Goal: Task Accomplishment & Management: Use online tool/utility

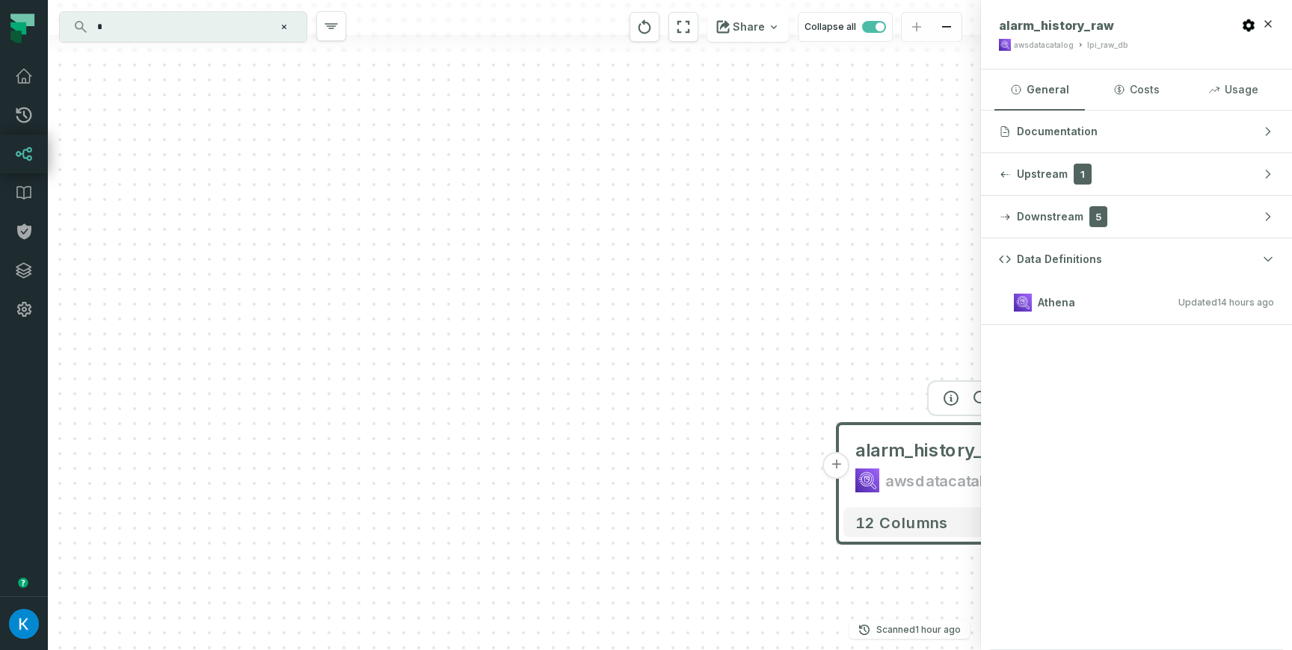
click at [245, 27] on input "*" at bounding box center [181, 27] width 187 height 24
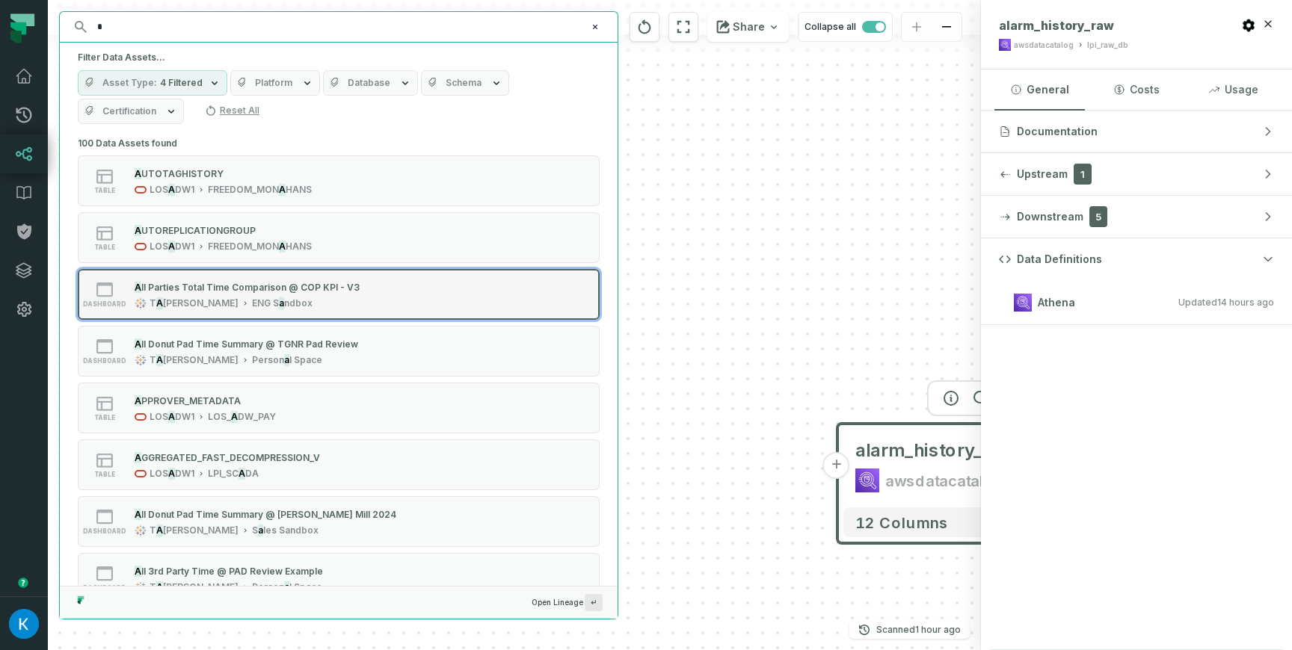
click at [283, 295] on div "A ll Parties Total Time Comparison @ COP KPI - V3 [PERSON_NAME] EN G S a ndbox" at bounding box center [247, 295] width 237 height 30
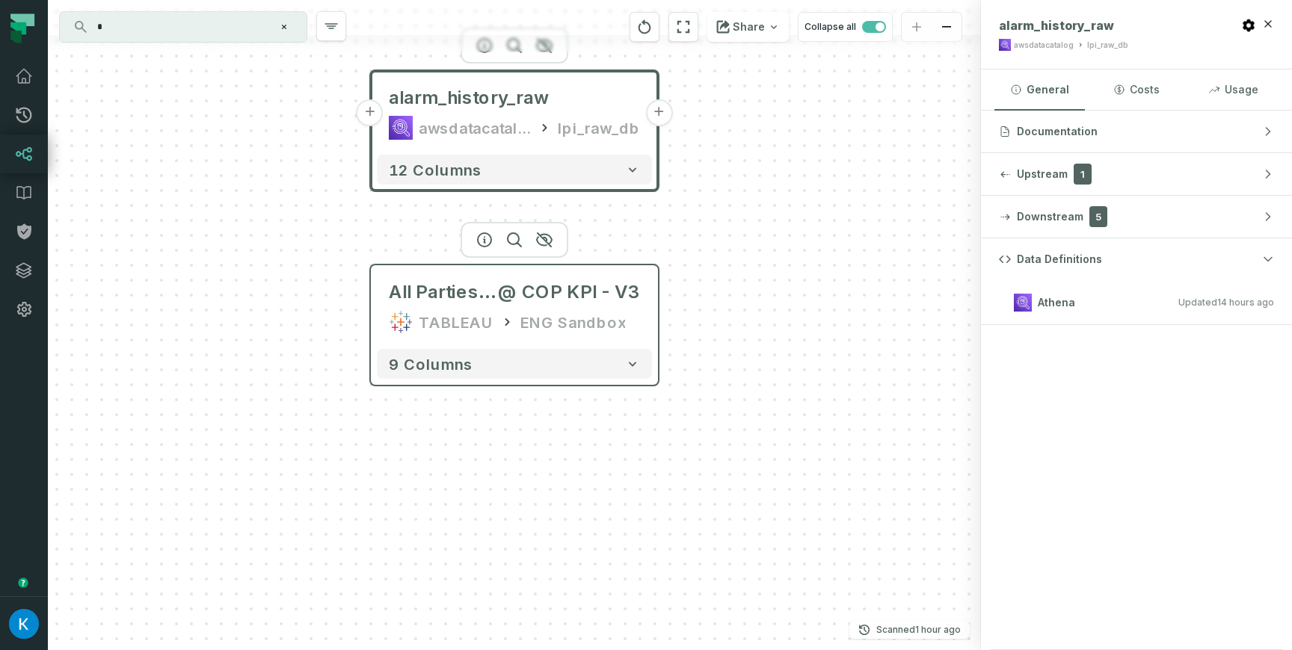
click at [455, 321] on div "TABLEAU" at bounding box center [456, 322] width 75 height 24
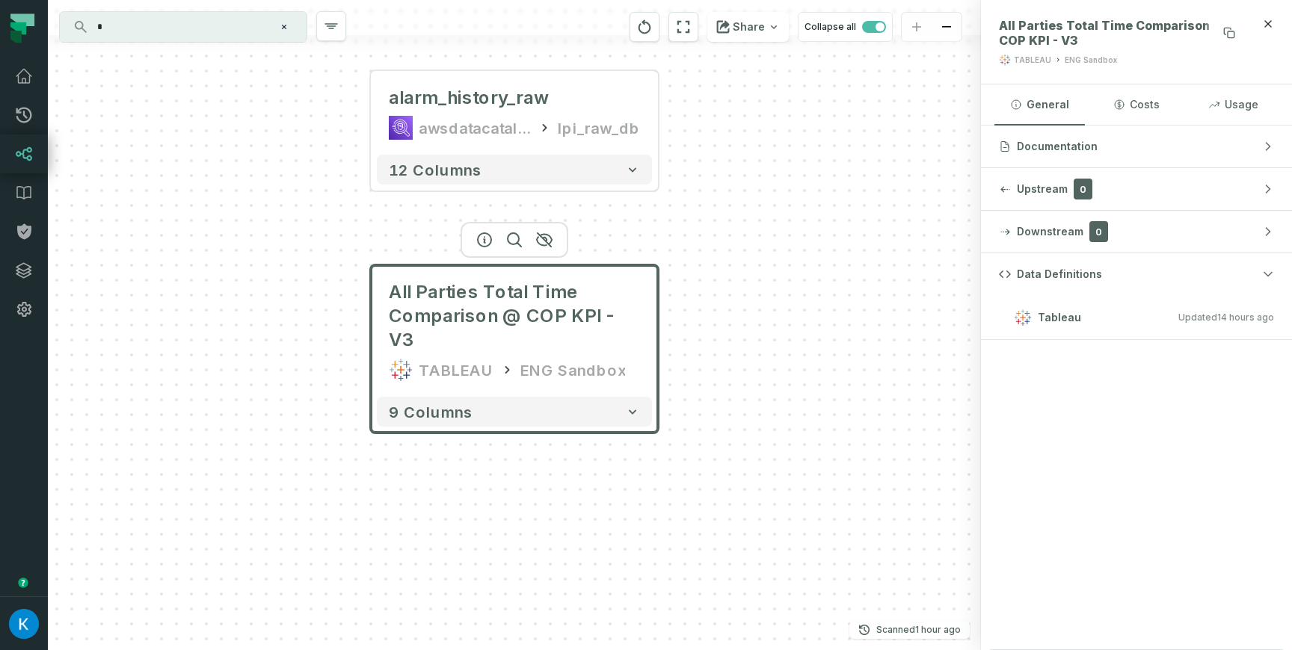
click at [1084, 25] on span "All Parties Total Time Comparison @ COP KPI - V3" at bounding box center [1120, 33] width 242 height 30
click at [147, 34] on input "*" at bounding box center [181, 27] width 187 height 24
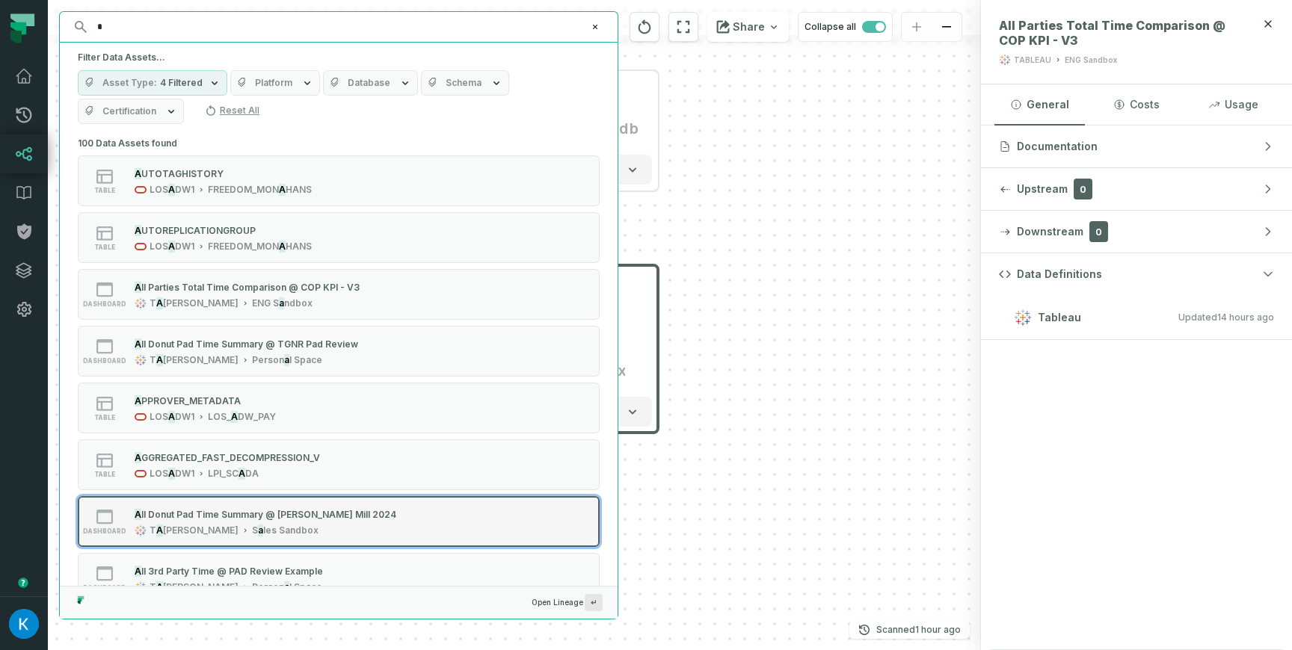
click at [255, 524] on div "A ll Donut Pad Time Summary @ [PERSON_NAME] Mill 2024 [PERSON_NAME] S a les San…" at bounding box center [266, 522] width 274 height 30
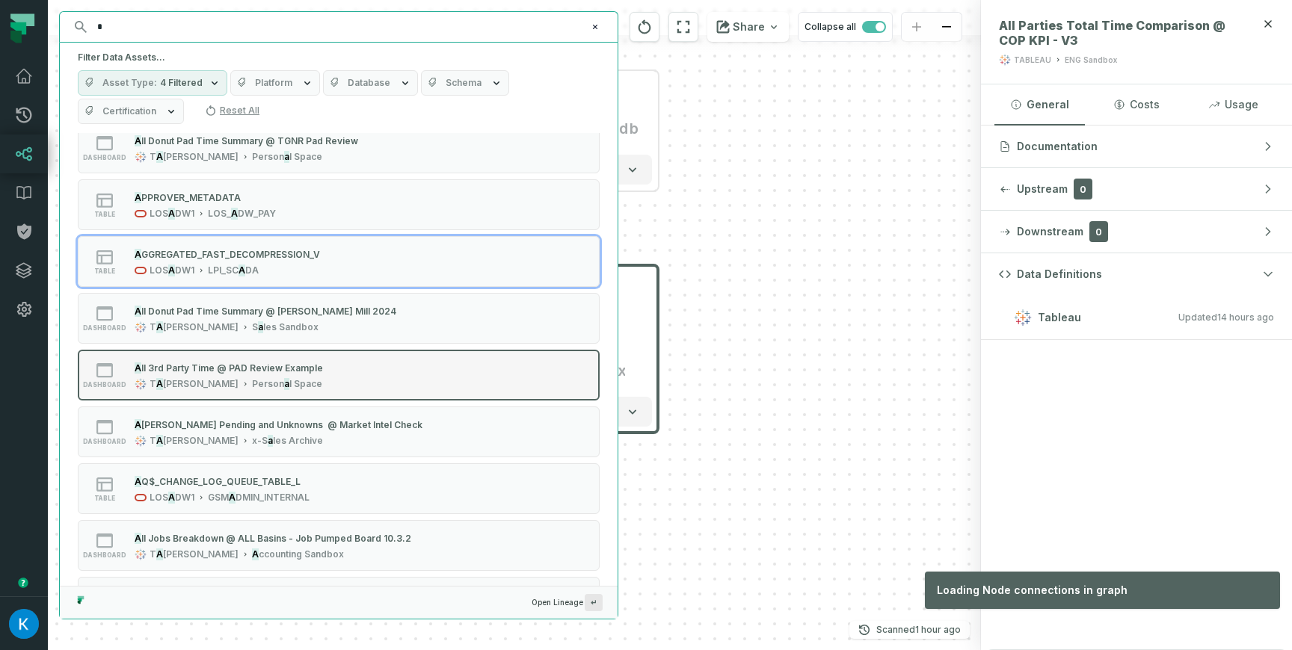
scroll to position [233, 0]
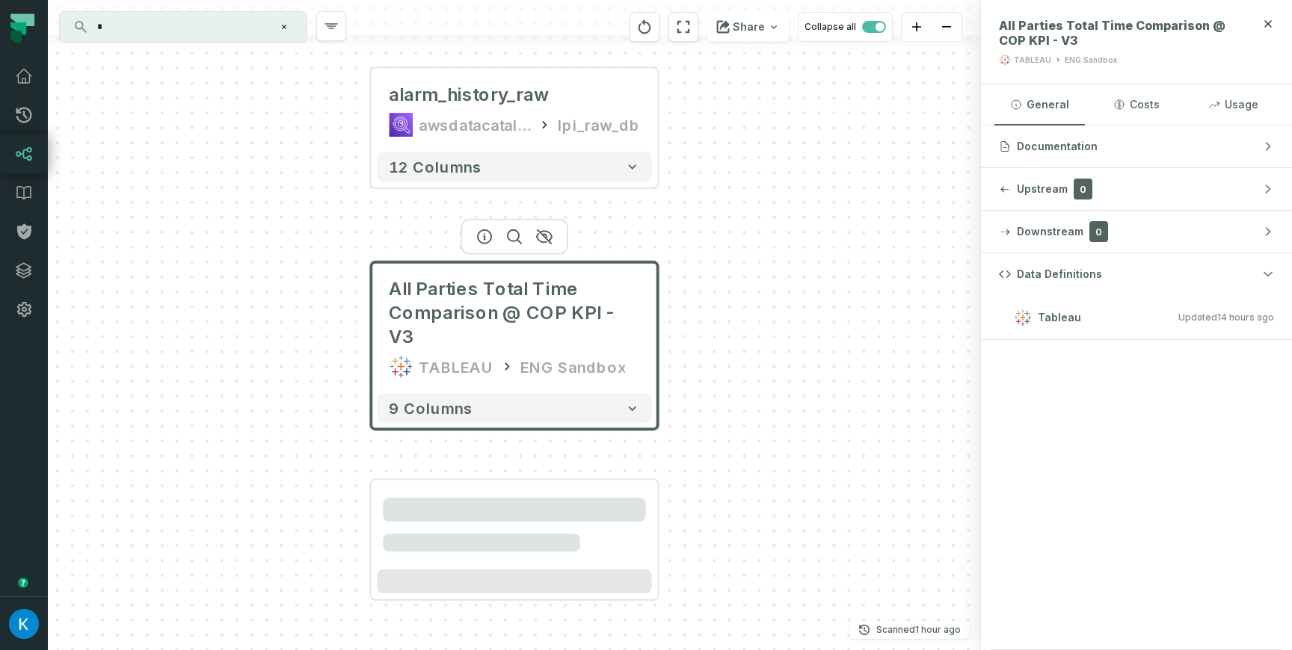
click at [339, 419] on div "+ alarm_history_raw awsdatacatalog lpi_raw_db + 12 columns All Parties Total Ti…" at bounding box center [514, 325] width 933 height 650
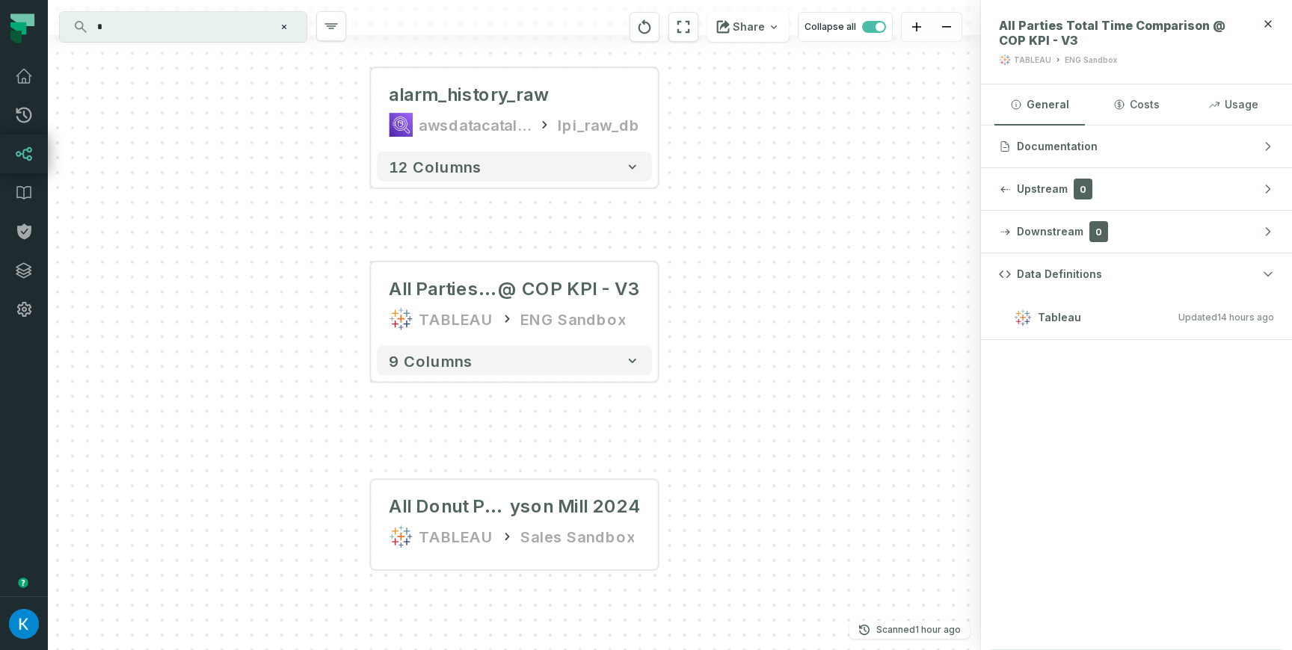
click at [191, 31] on input "*" at bounding box center [181, 27] width 187 height 24
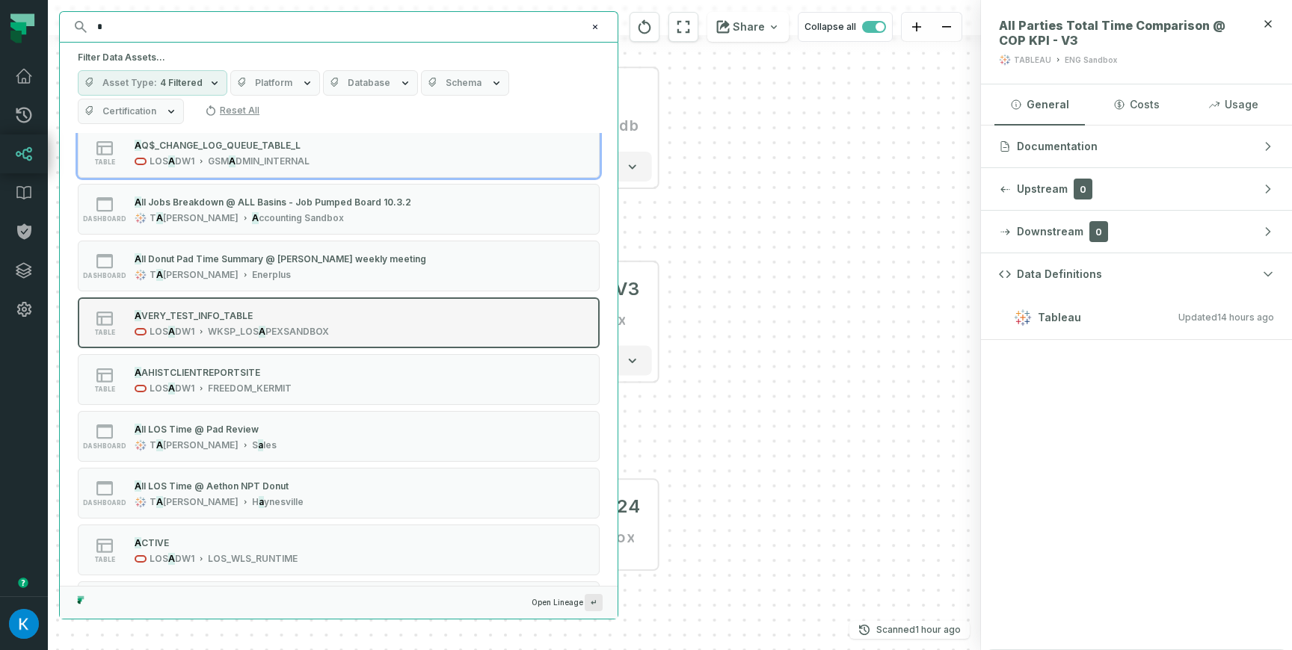
scroll to position [576, 0]
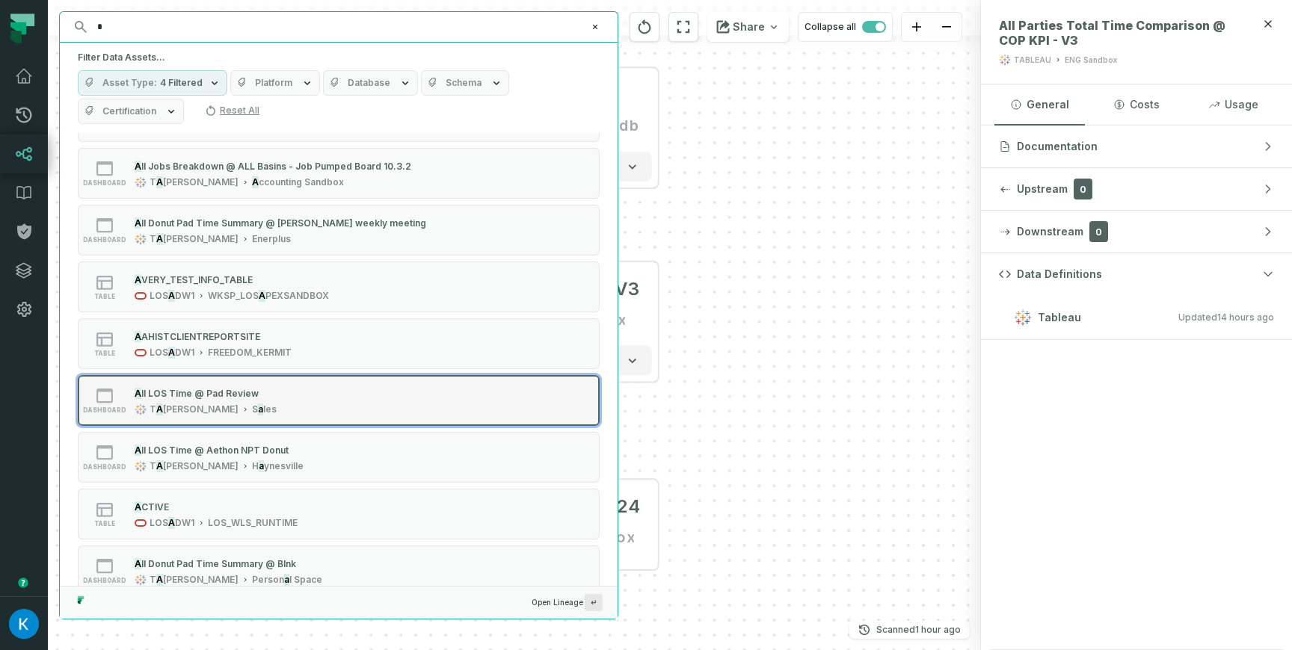
click at [263, 404] on span "les" at bounding box center [269, 410] width 13 height 12
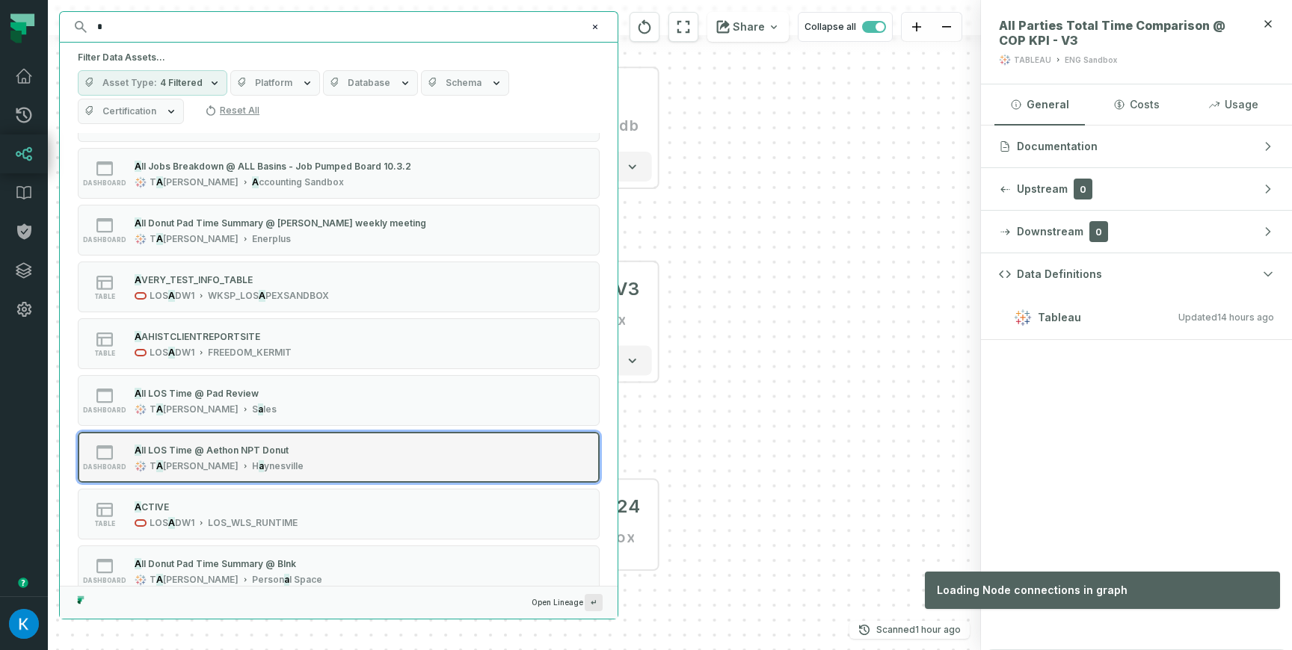
click at [467, 458] on button "dashboard A ll LOS Time @ Aethon NPT Donut [PERSON_NAME] H a ynesville" at bounding box center [339, 457] width 522 height 51
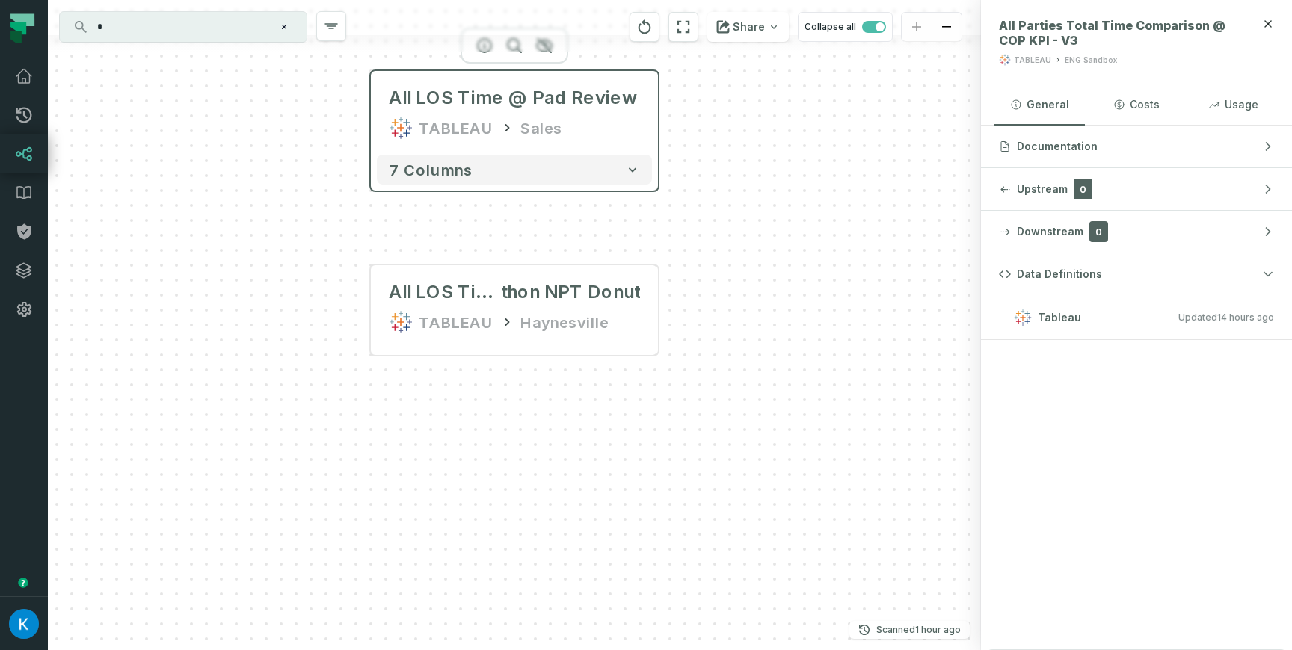
click at [520, 116] on div "Sales" at bounding box center [541, 128] width 42 height 24
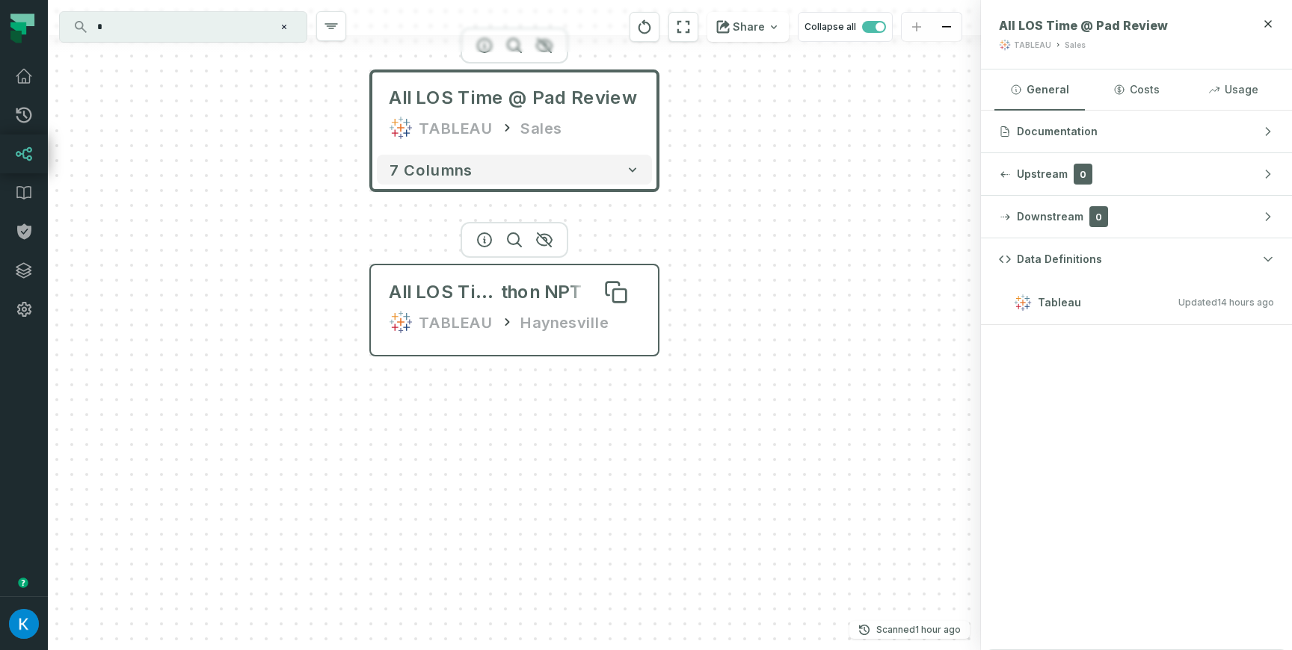
click at [580, 303] on span "thon NPT Donut" at bounding box center [570, 292] width 139 height 24
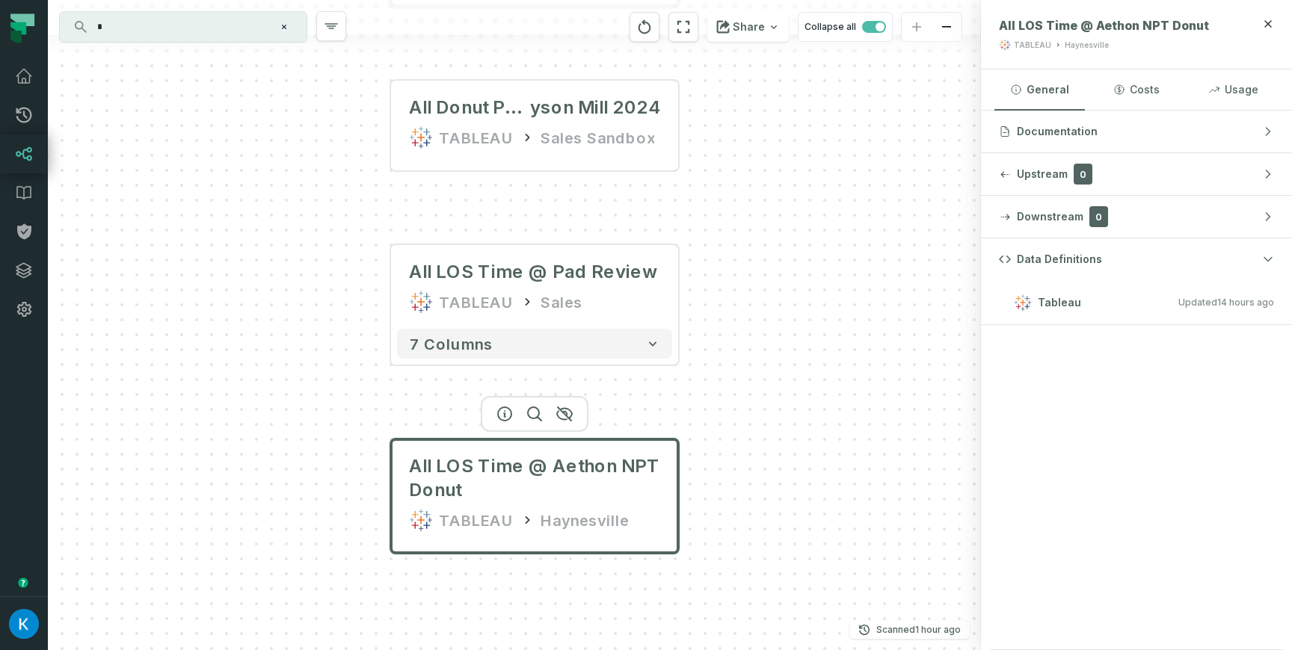
drag, startPoint x: 861, startPoint y: 243, endPoint x: 721, endPoint y: 350, distance: 176.6
click at [845, 446] on div "+ alarm_history_raw awsdatacatalog lpi_raw_db + 12 columns All Parties Total Ti…" at bounding box center [514, 325] width 933 height 650
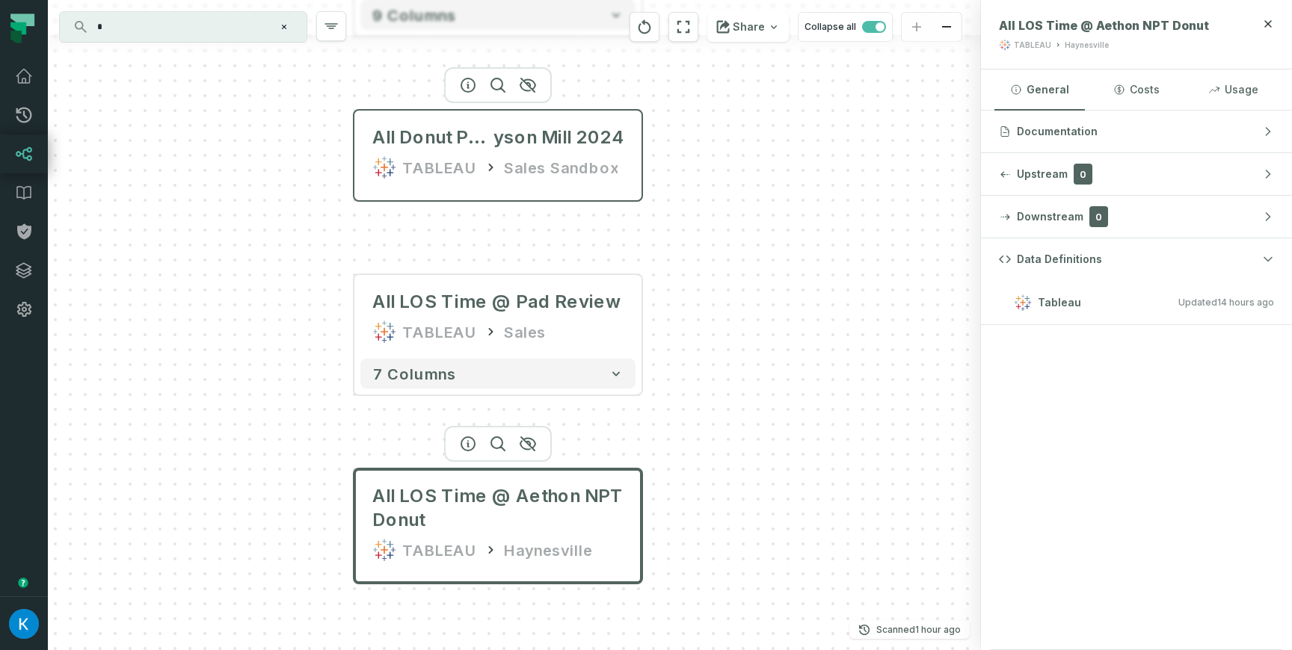
click at [522, 162] on div "Sales Sandbox" at bounding box center [561, 167] width 114 height 24
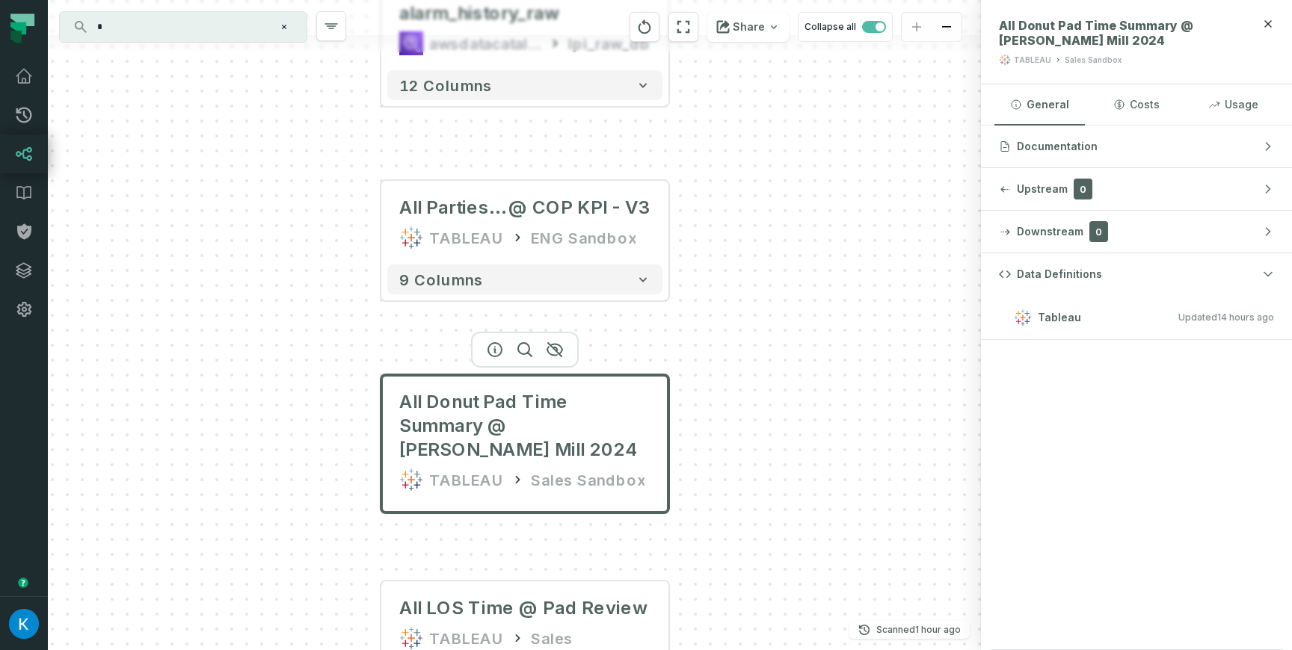
drag, startPoint x: 764, startPoint y: 133, endPoint x: 764, endPoint y: 387, distance: 254.2
click at [783, 398] on div "+ alarm_history_raw awsdatacatalog lpi_raw_db + 12 columns All Parties Total Ti…" at bounding box center [514, 325] width 933 height 650
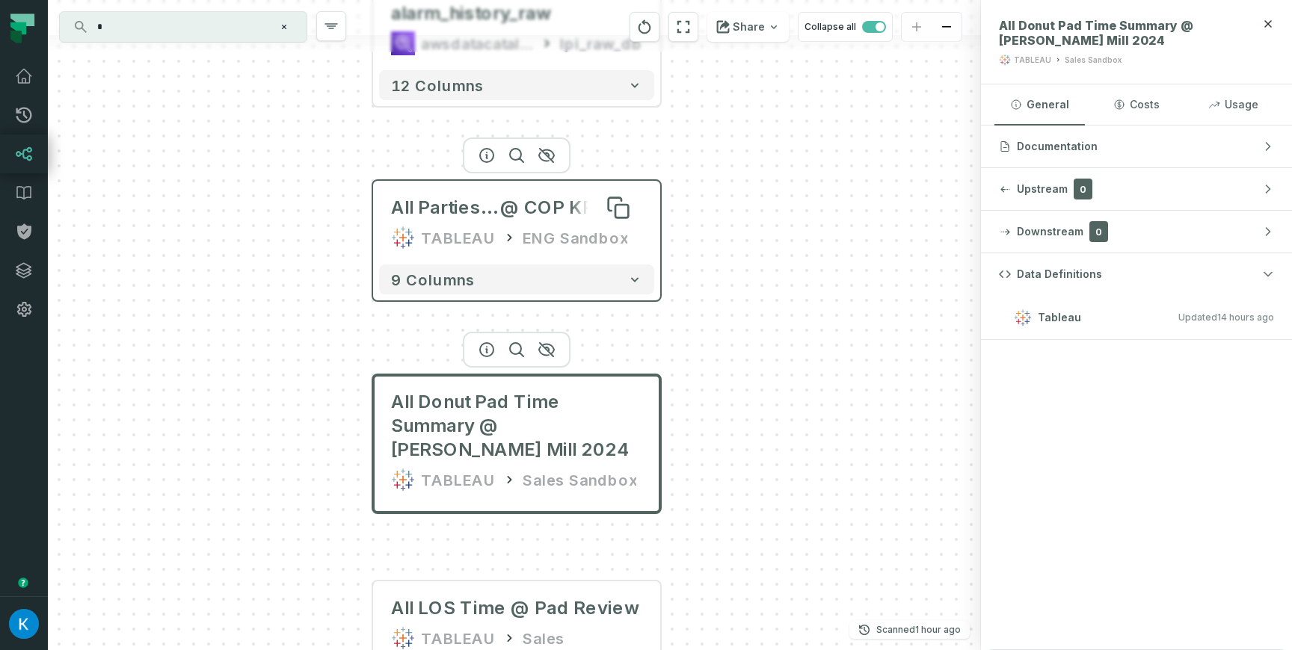
click at [512, 212] on span "@ COP KPI - V3" at bounding box center [571, 208] width 142 height 24
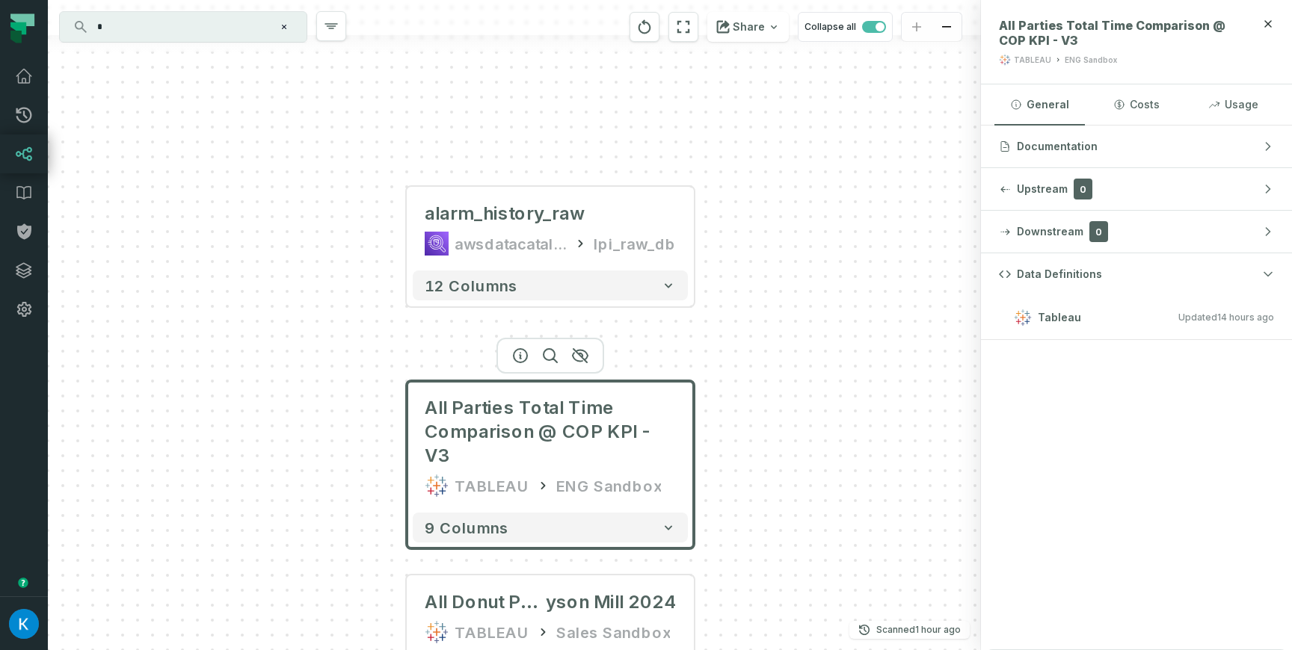
drag, startPoint x: 828, startPoint y: 155, endPoint x: 824, endPoint y: 364, distance: 209.4
click at [840, 370] on div "+ alarm_history_raw awsdatacatalog lpi_raw_db + 12 columns All Parties Total Ti…" at bounding box center [514, 325] width 933 height 650
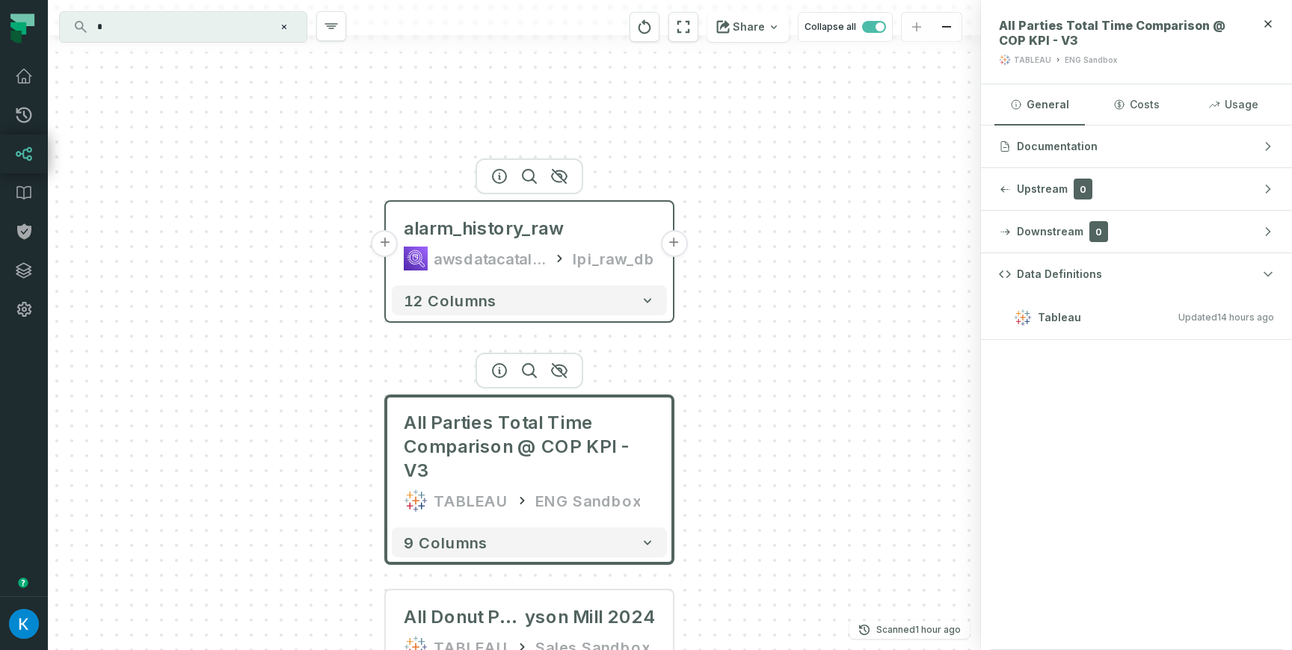
click at [538, 253] on div "awsdatacatalog" at bounding box center [490, 259] width 112 height 24
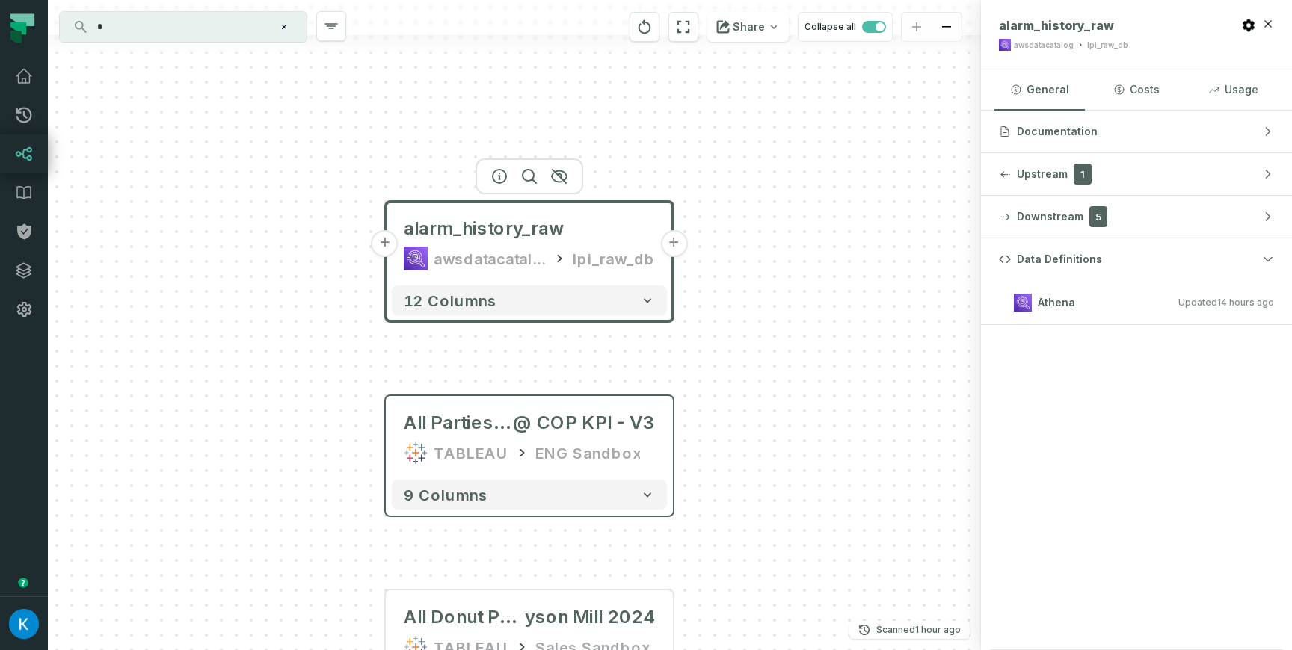
click at [885, 247] on div "+ alarm_history_raw awsdatacatalog lpi_raw_db + 12 columns All Parties Total Ti…" at bounding box center [514, 325] width 933 height 650
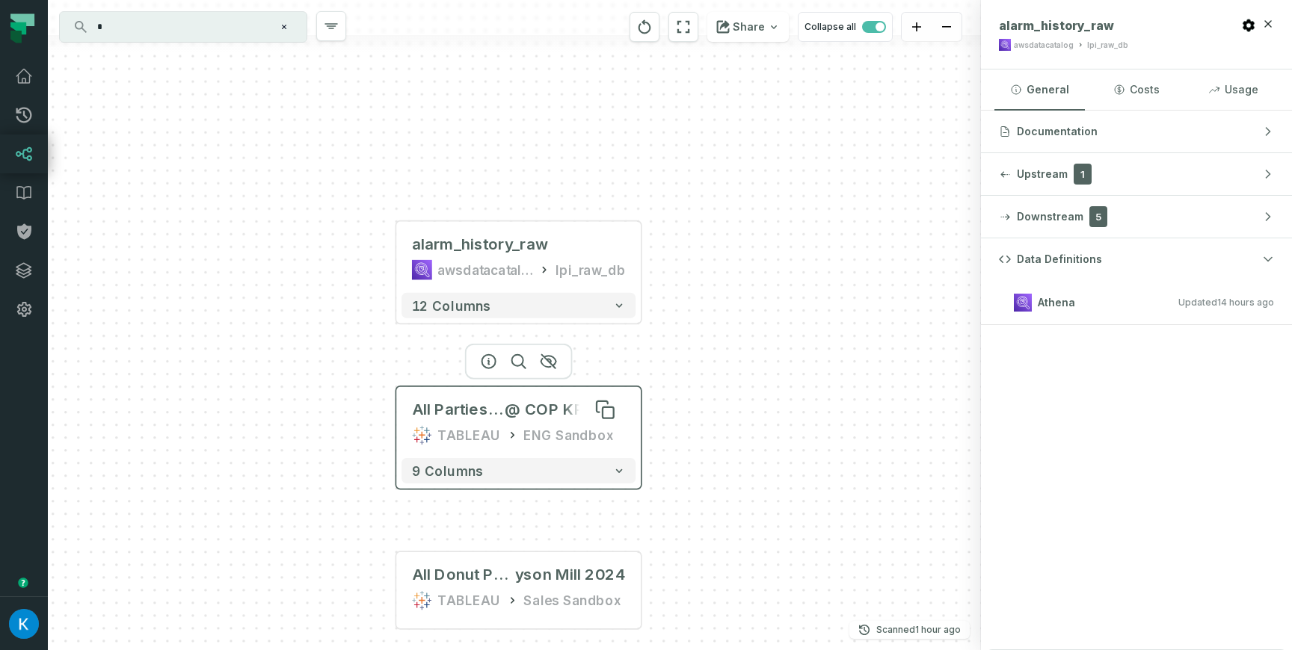
click at [581, 405] on span "@ COP KPI - V3" at bounding box center [565, 410] width 121 height 20
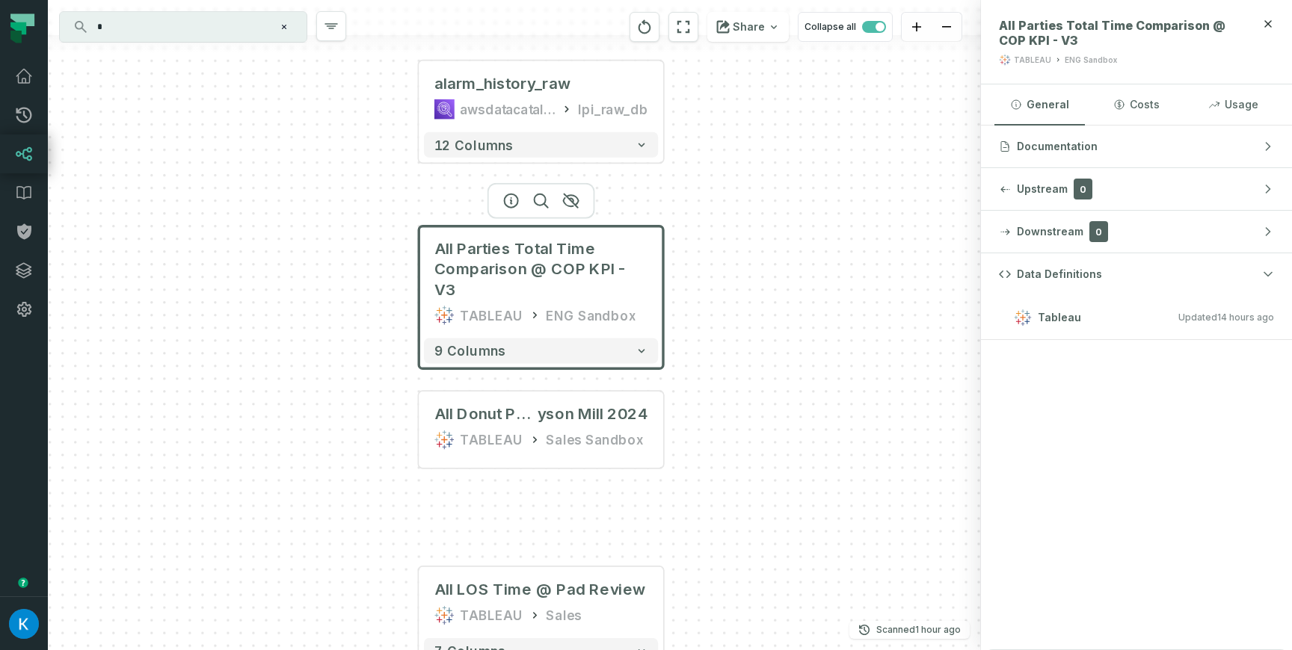
drag, startPoint x: 755, startPoint y: 438, endPoint x: 777, endPoint y: 277, distance: 162.3
click at [777, 277] on div "+ alarm_history_raw awsdatacatalog lpi_raw_db + 12 columns All Parties Total Ti…" at bounding box center [514, 325] width 933 height 650
click at [555, 413] on span "yson Mill 2024" at bounding box center [593, 414] width 111 height 20
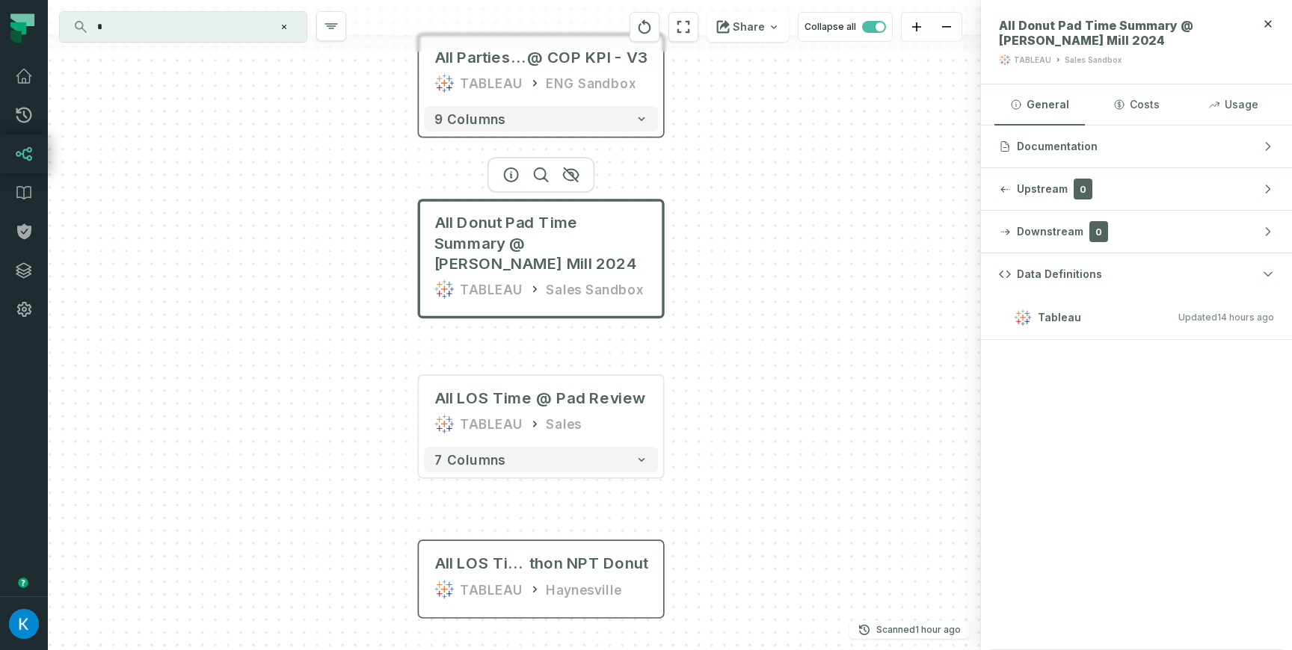
drag, startPoint x: 771, startPoint y: 277, endPoint x: 760, endPoint y: 212, distance: 65.9
click at [766, 206] on div "+ alarm_history_raw awsdatacatalog lpi_raw_db + 12 columns All Parties Total Ti…" at bounding box center [514, 325] width 933 height 650
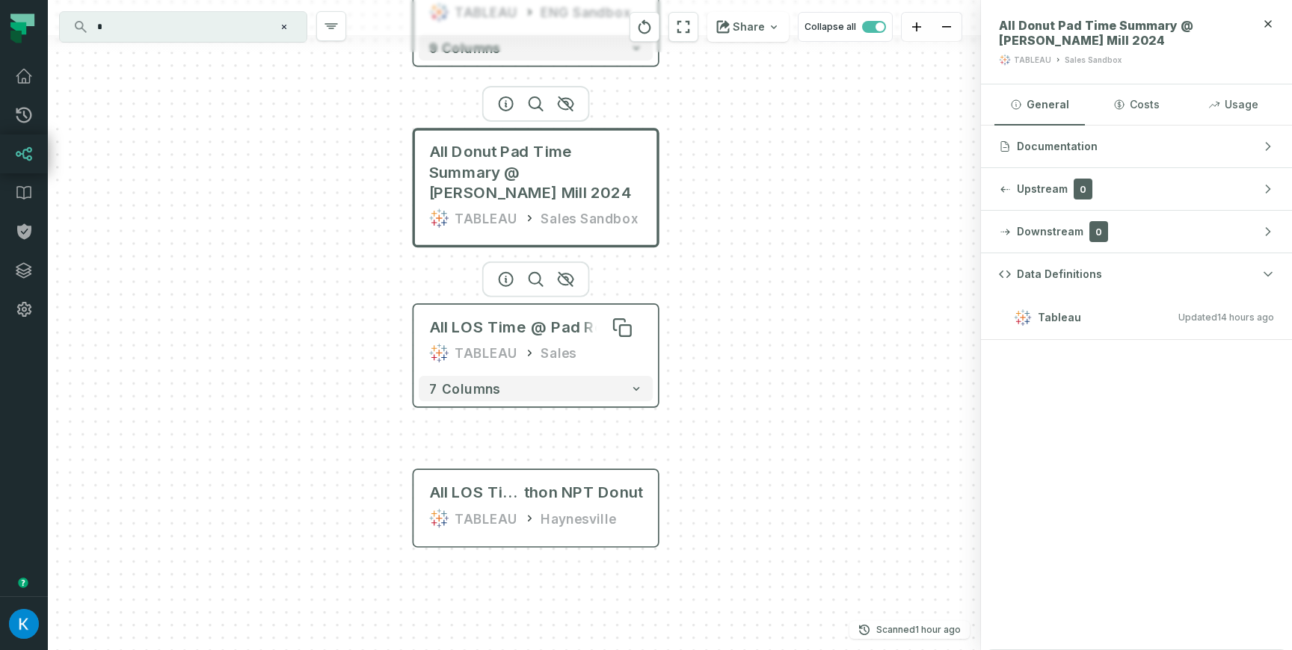
click at [551, 330] on div "All LOS Time @ Pad Review" at bounding box center [535, 328] width 212 height 20
click at [518, 361] on div "TABLEAU Sales" at bounding box center [536, 354] width 214 height 20
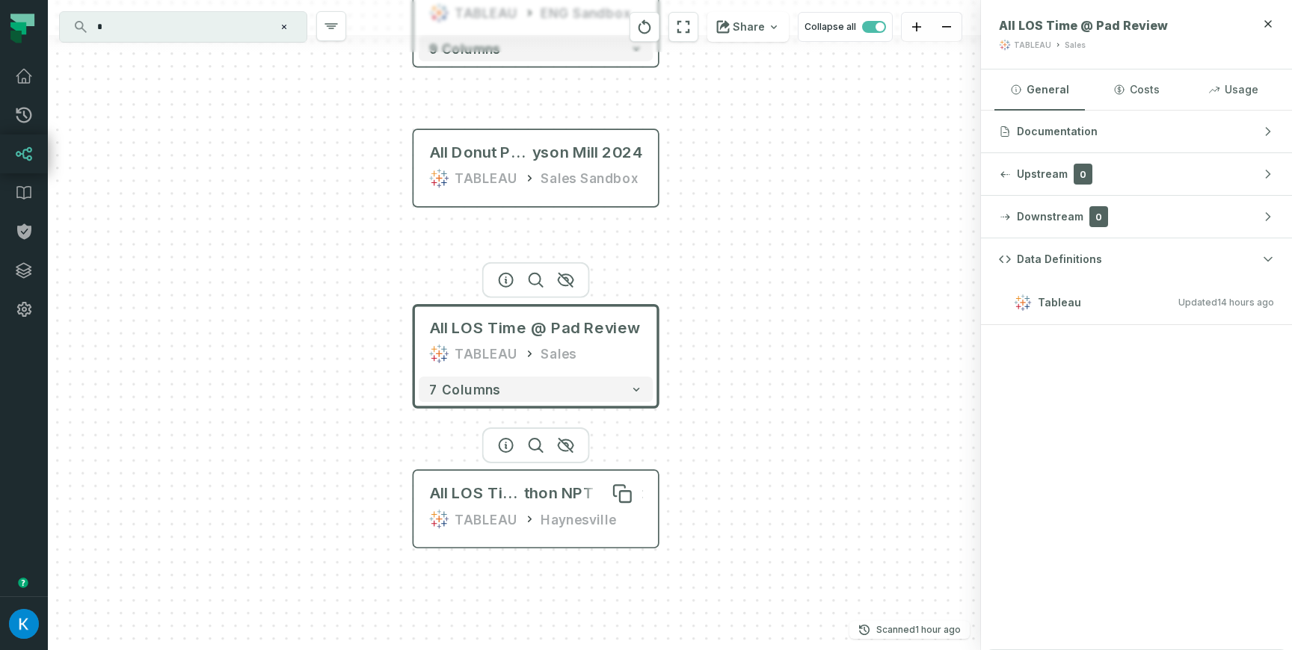
click at [546, 495] on span "thon NPT Donut" at bounding box center [583, 494] width 118 height 20
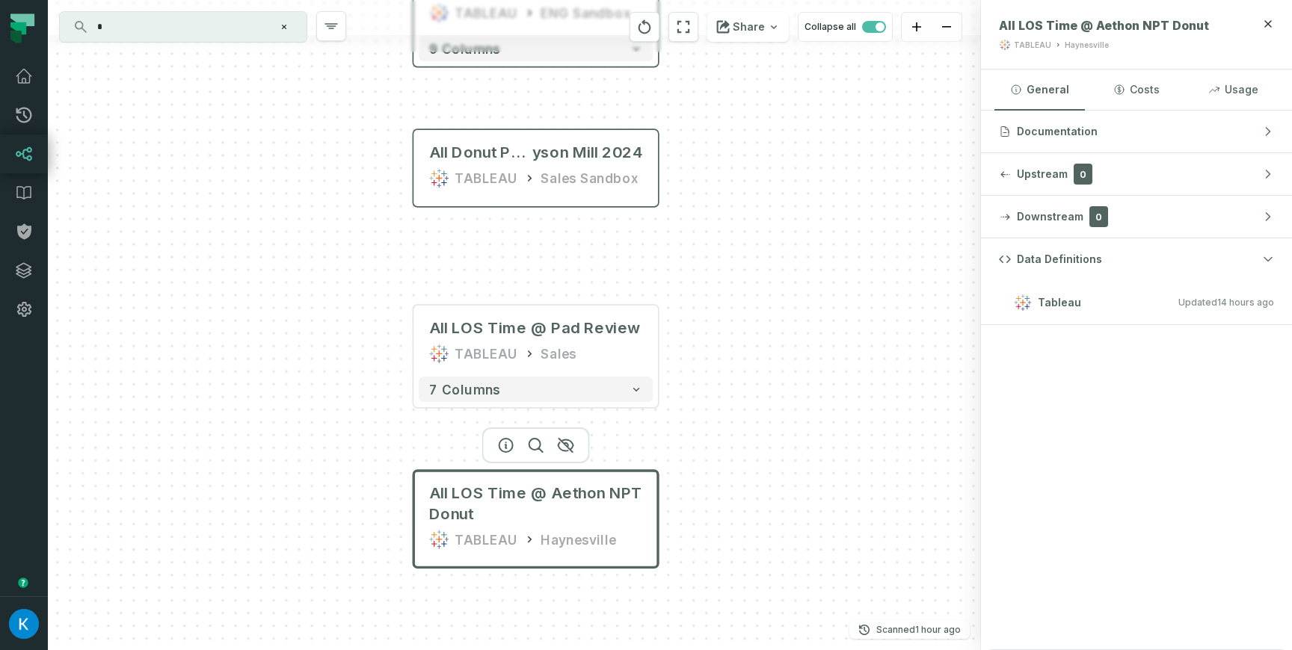
click at [727, 506] on div "+ alarm_history_raw awsdatacatalog lpi_raw_db + 12 columns All Parties Total Ti…" at bounding box center [514, 325] width 933 height 650
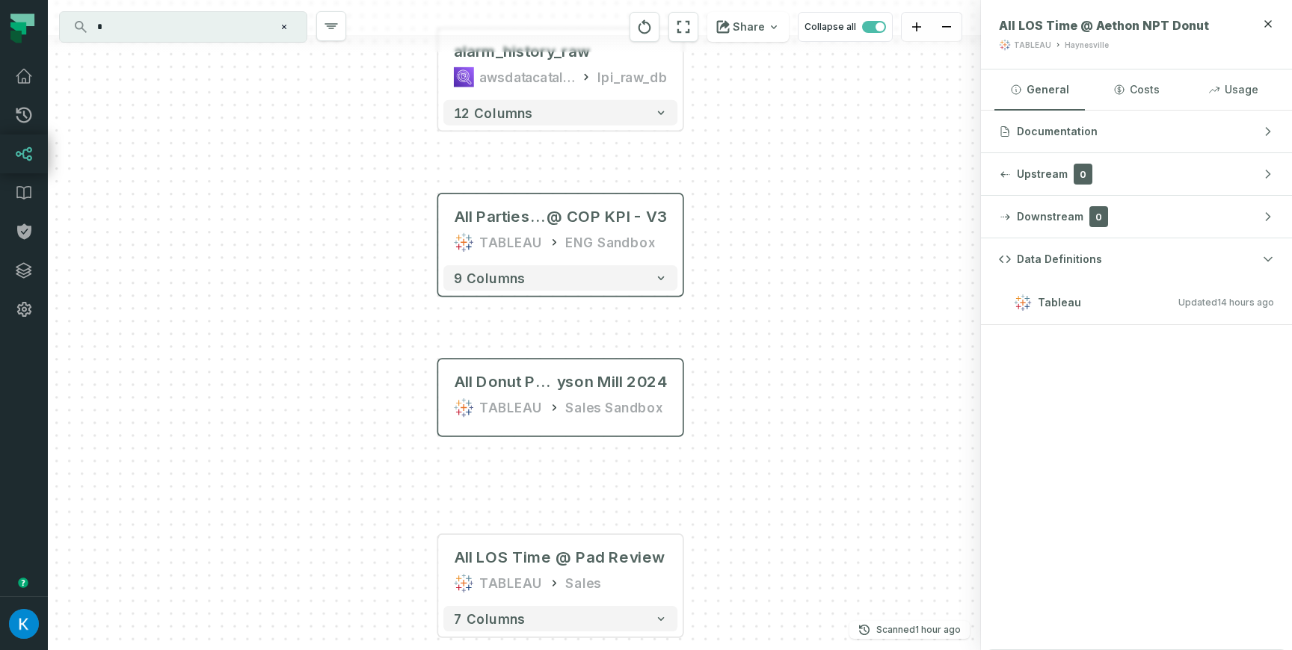
drag, startPoint x: 729, startPoint y: 340, endPoint x: 750, endPoint y: 550, distance: 211.1
click at [754, 551] on div "+ alarm_history_raw awsdatacatalog lpi_raw_db + 12 columns All Parties Total Ti…" at bounding box center [514, 325] width 933 height 650
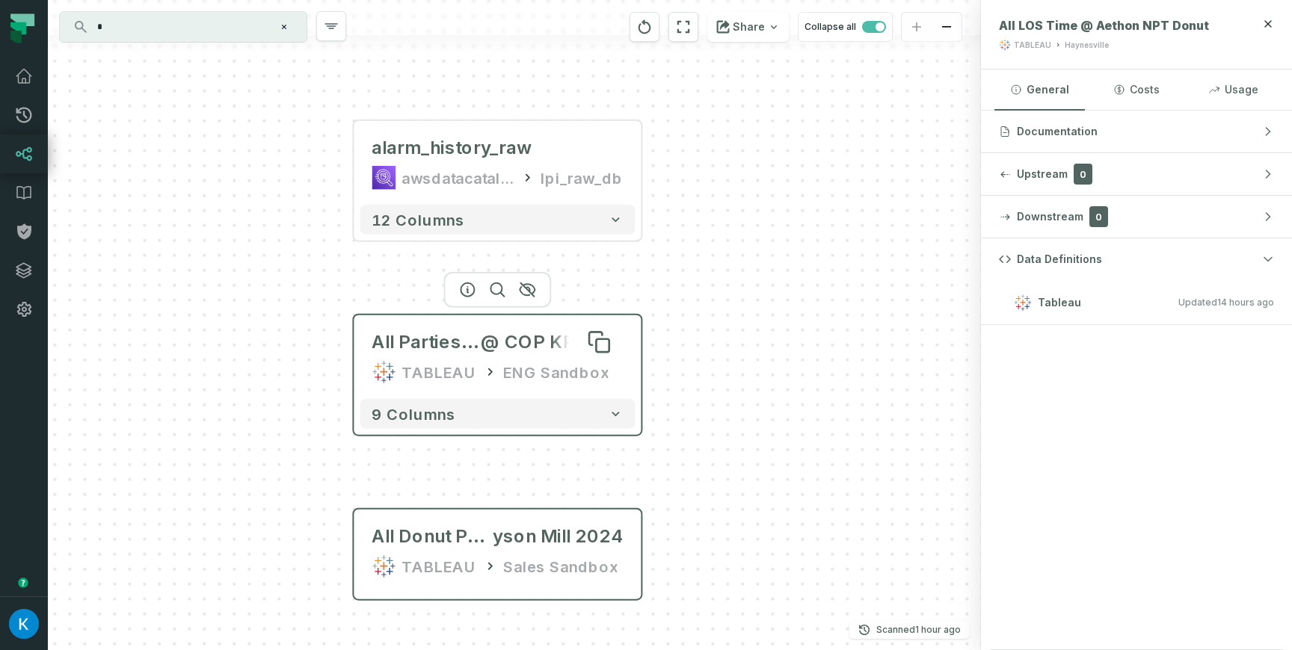
click at [512, 352] on span "@ COP KPI - V3" at bounding box center [552, 342] width 142 height 24
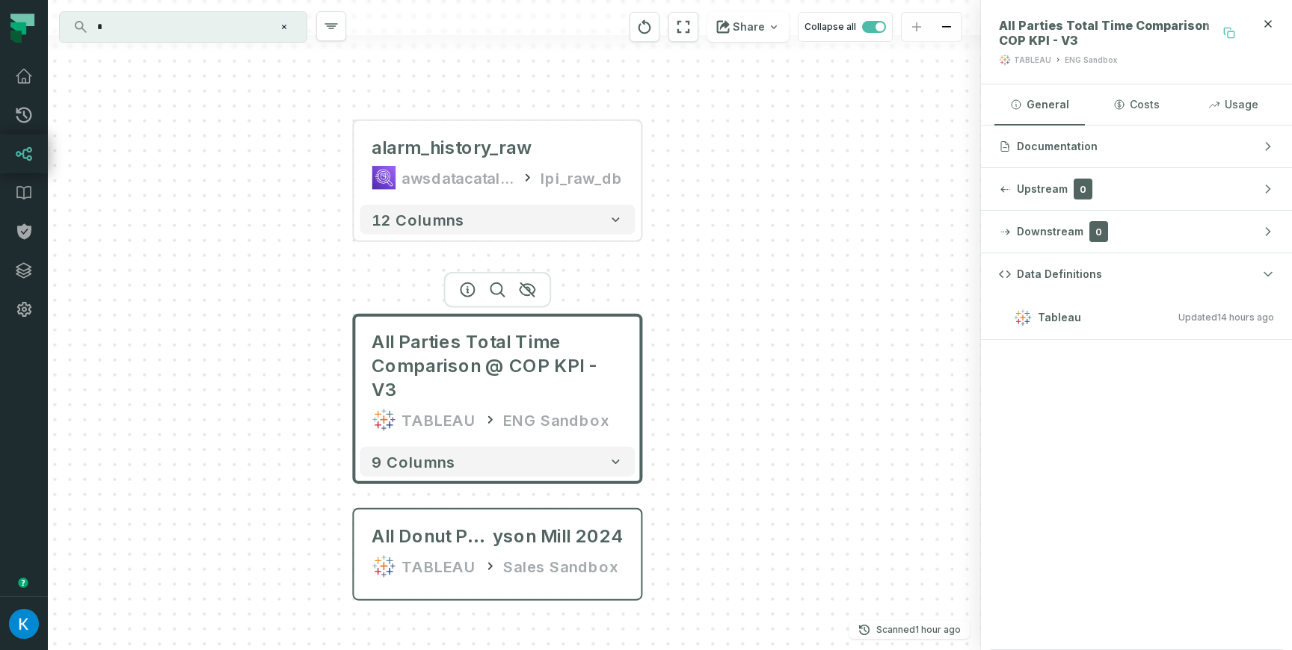
click at [1225, 30] on icon at bounding box center [1229, 33] width 12 height 12
click at [1233, 32] on icon at bounding box center [1229, 33] width 12 height 12
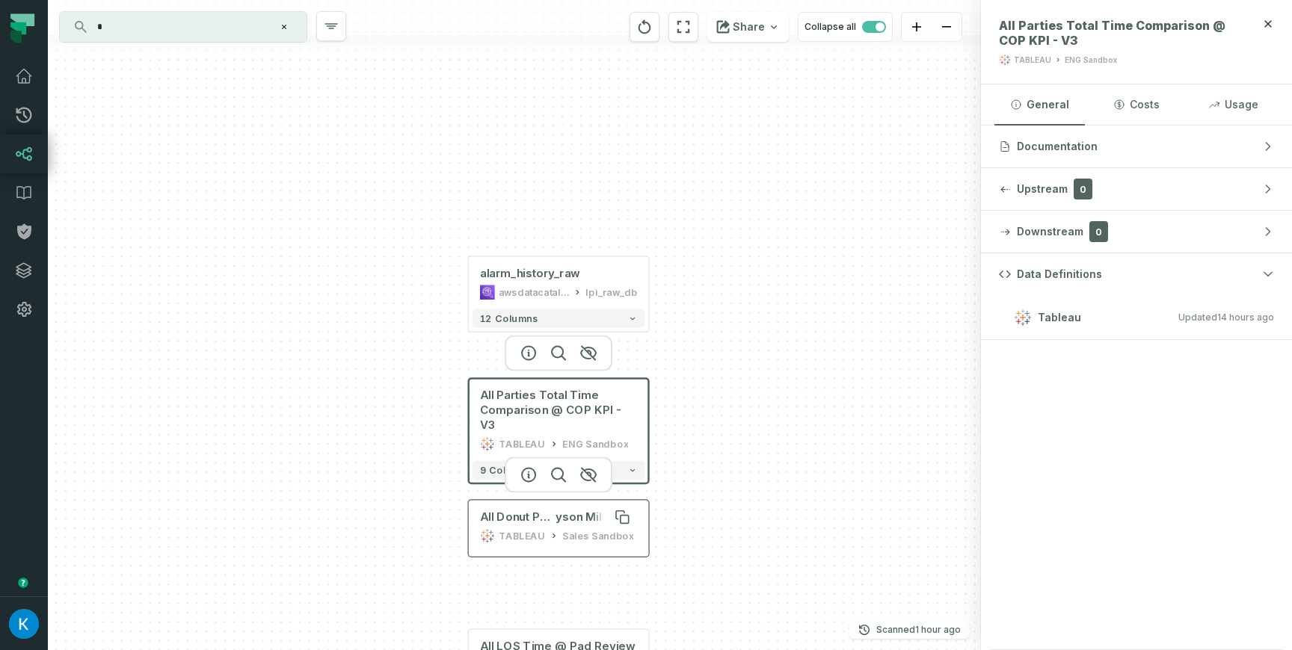
click at [571, 515] on span "yson Mill 2024" at bounding box center [595, 517] width 81 height 15
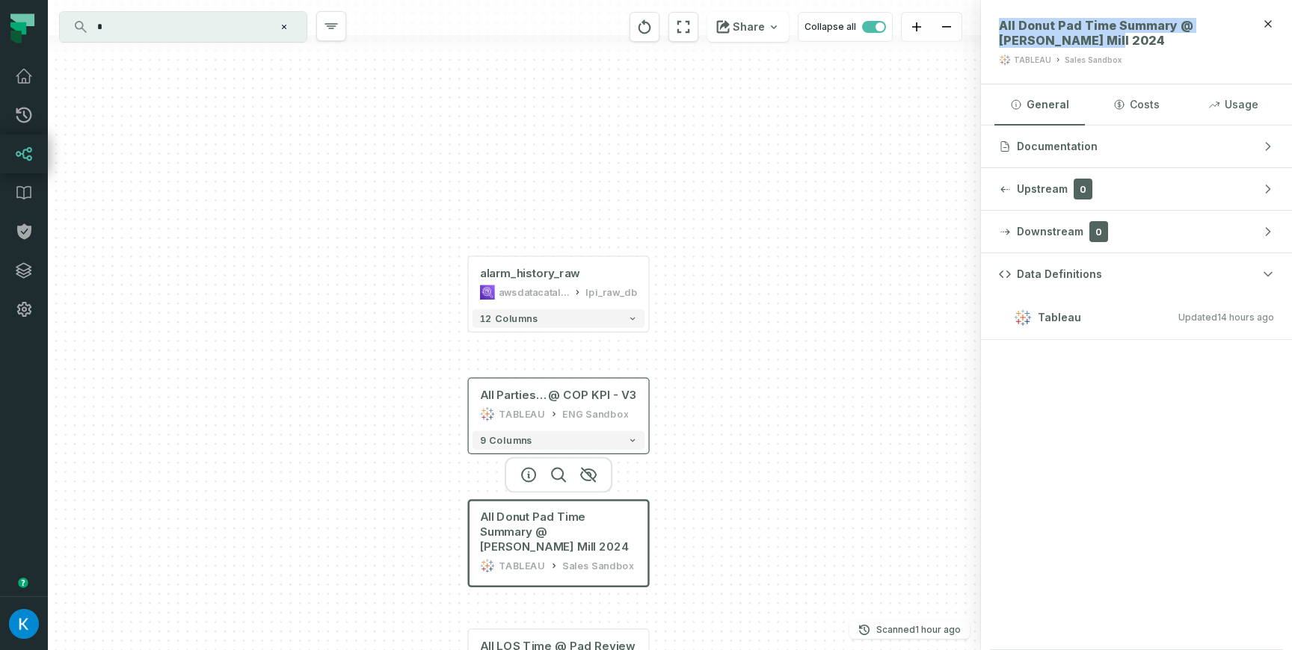
drag, startPoint x: 1053, startPoint y: 39, endPoint x: 990, endPoint y: 25, distance: 65.0
click at [990, 25] on header "All Donut Pad Time Summary @ [PERSON_NAME] Mill 2024 TABLEAU Sales Sandbox" at bounding box center [1136, 42] width 311 height 84
copy span "All Donut Pad Time Summary @ [PERSON_NAME] Mill 2024"
click at [541, 389] on span "All Parties Total Time Comparison" at bounding box center [514, 395] width 69 height 15
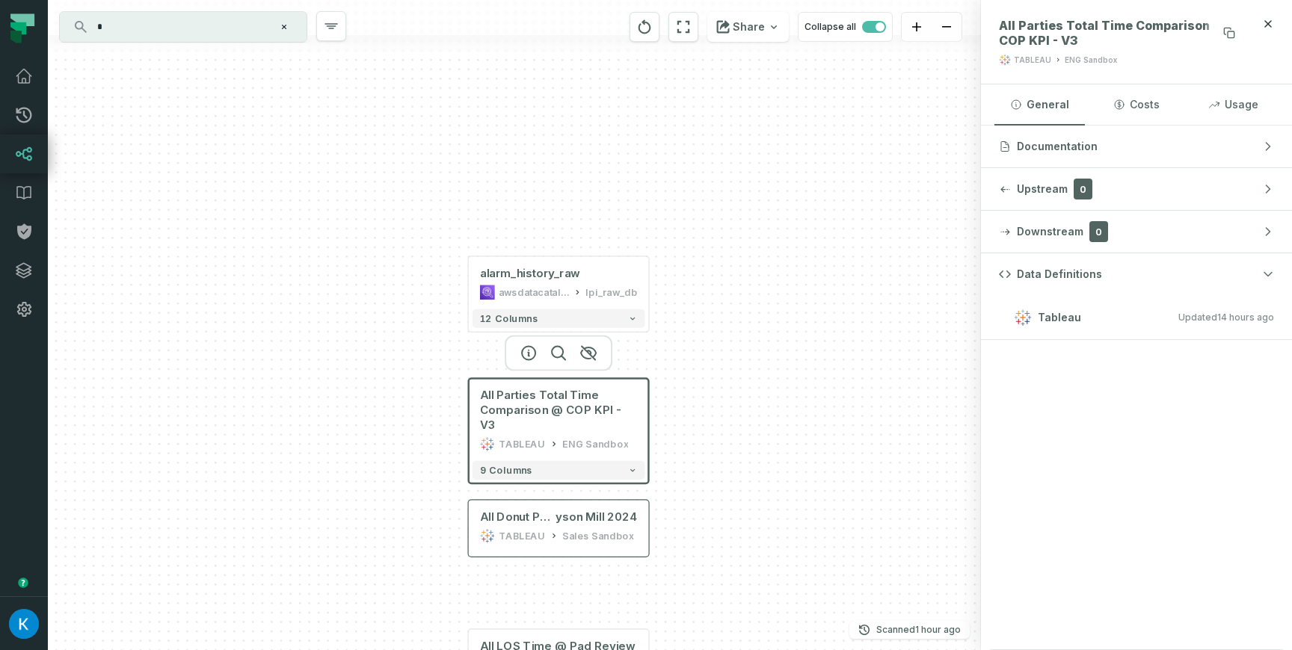
click at [1002, 22] on span "All Parties Total Time Comparison @ COP KPI - V3" at bounding box center [1120, 33] width 242 height 30
drag, startPoint x: 1003, startPoint y: 23, endPoint x: 1195, endPoint y: 21, distance: 192.9
click at [1195, 21] on span "All Parties Total Time Comparison @ COP KPI - V3" at bounding box center [1120, 33] width 242 height 30
copy span "All Parties Total Time Comparison"
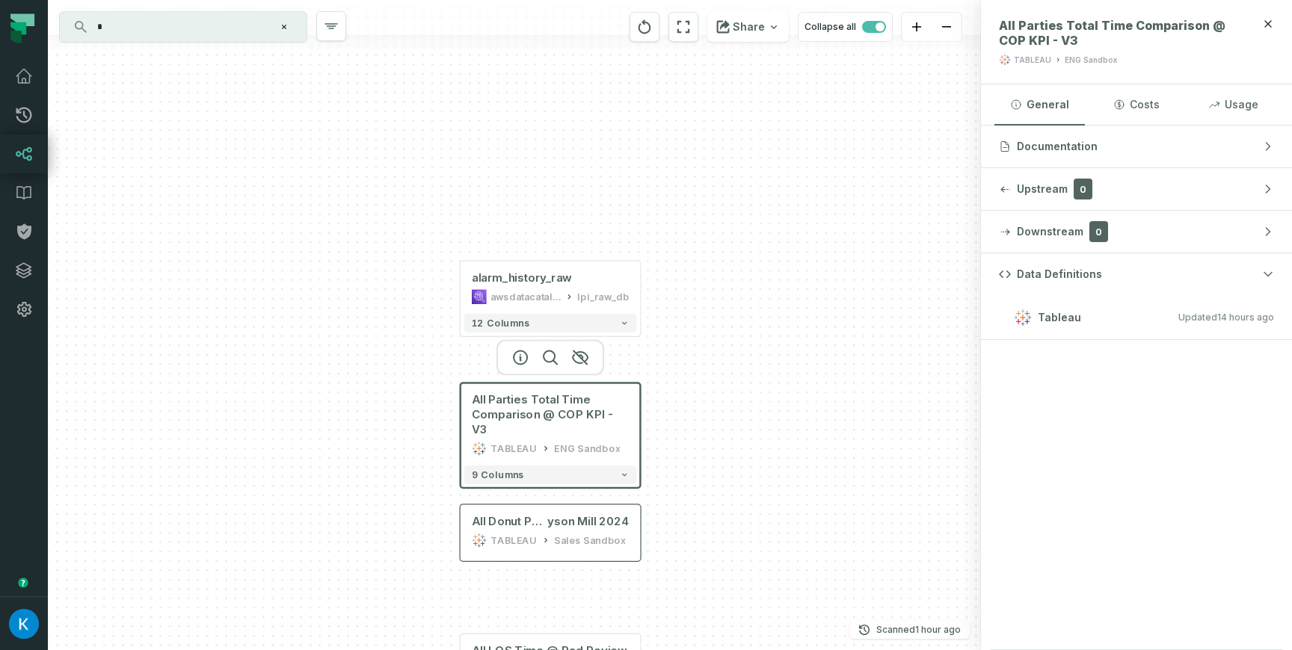
click at [726, 106] on div "+ alarm_history_raw awsdatacatalog lpi_raw_db + 12 columns All Parties Total Ti…" at bounding box center [514, 325] width 933 height 650
